Goal: Navigation & Orientation: Find specific page/section

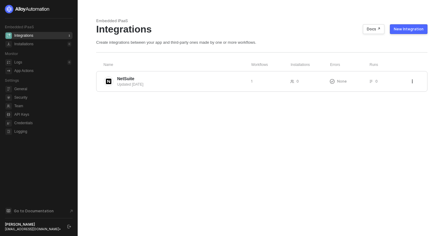
click at [67, 226] on button "button" at bounding box center [68, 225] width 7 height 7
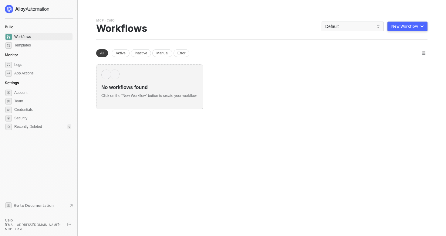
drag, startPoint x: 38, startPoint y: 227, endPoint x: 55, endPoint y: 231, distance: 17.6
click at [55, 231] on aside "Build Workflows Templates Monitor Logs App Actions Settings Account Team Creden…" at bounding box center [39, 118] width 78 height 236
click at [65, 227] on div "Caio caioamfr@gmail.com • MCP - Caio" at bounding box center [39, 223] width 68 height 13
click at [68, 226] on icon "logout" at bounding box center [69, 224] width 4 height 4
